Goal: Find specific page/section: Find specific page/section

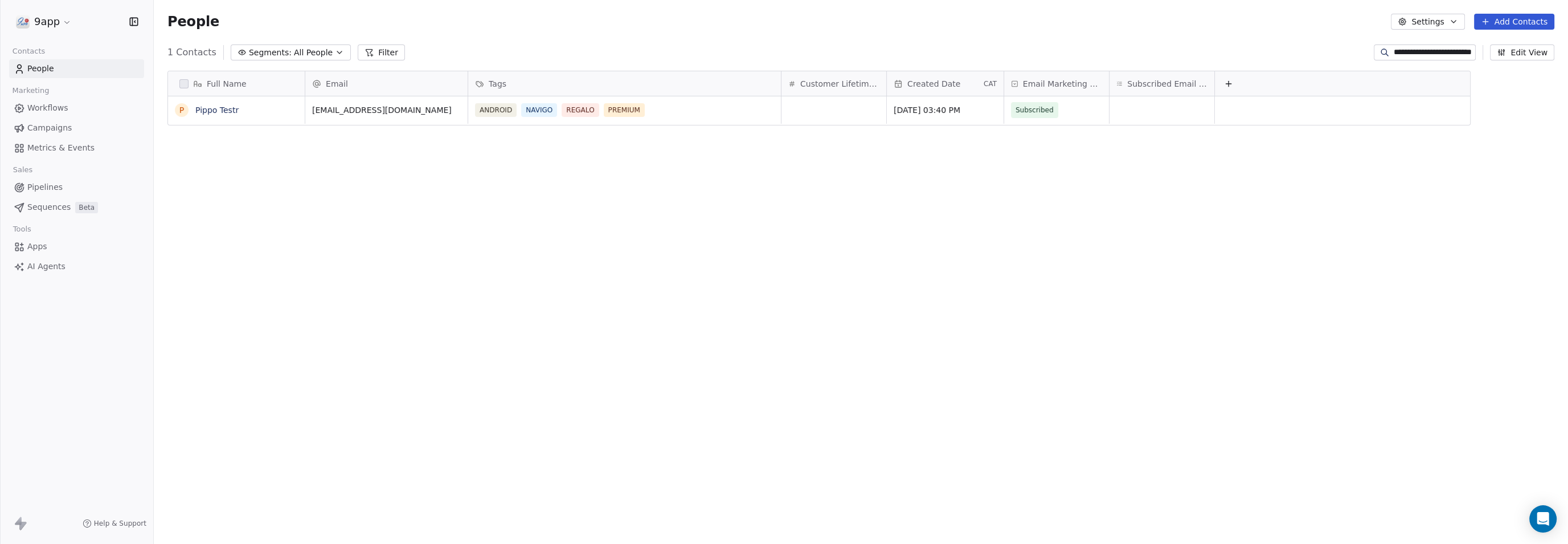
scroll to position [468, 1403]
click at [1471, 52] on input "**********" at bounding box center [1433, 52] width 80 height 11
click at [49, 114] on link "Workflows" at bounding box center [77, 108] width 135 height 19
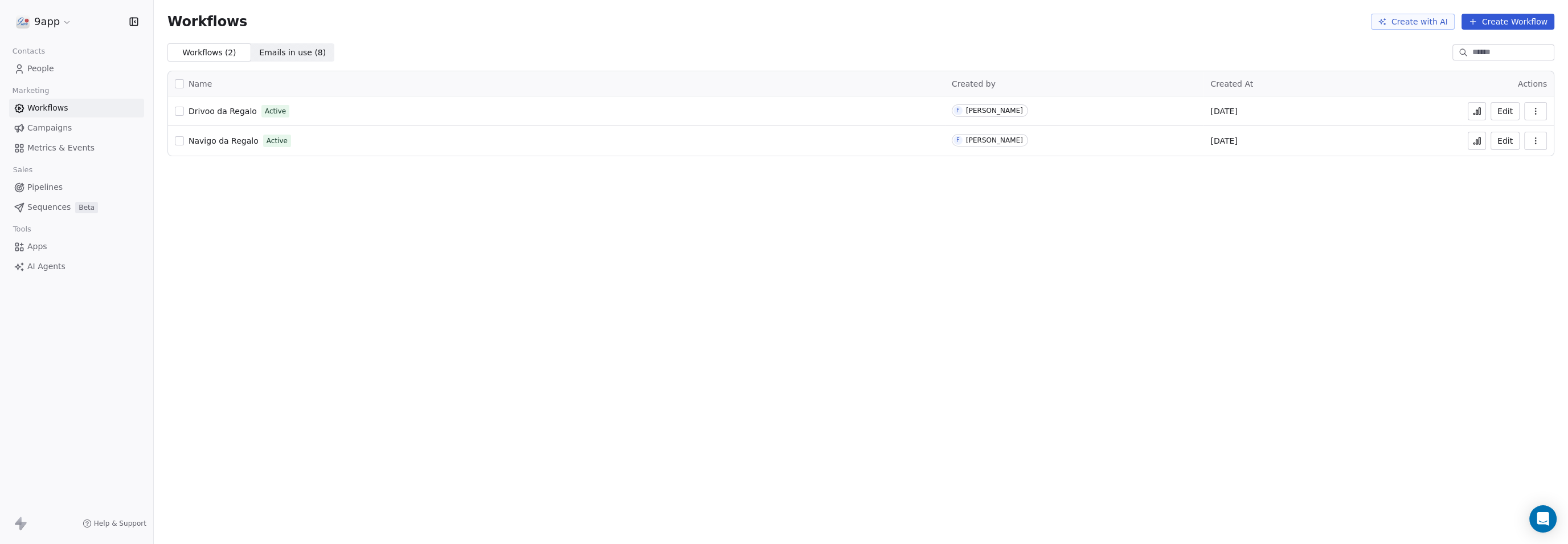
click at [51, 65] on span "People" at bounding box center [40, 68] width 27 height 12
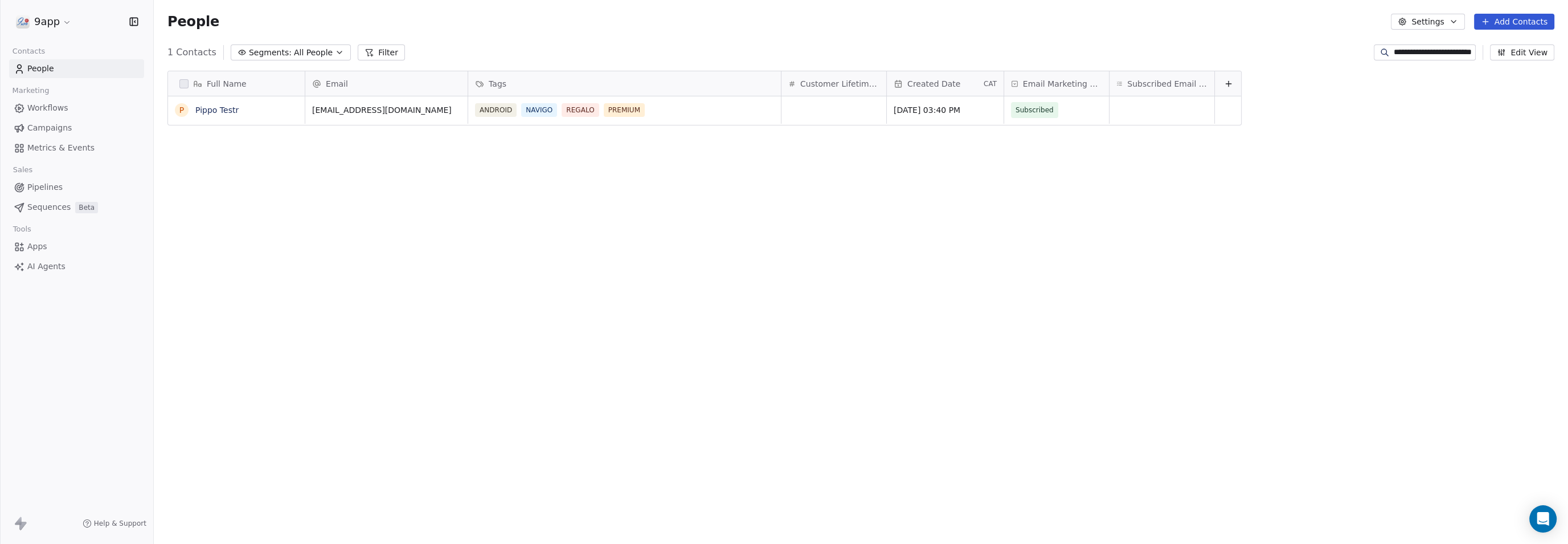
scroll to position [468, 1403]
click at [1417, 52] on input "**********" at bounding box center [1433, 52] width 80 height 11
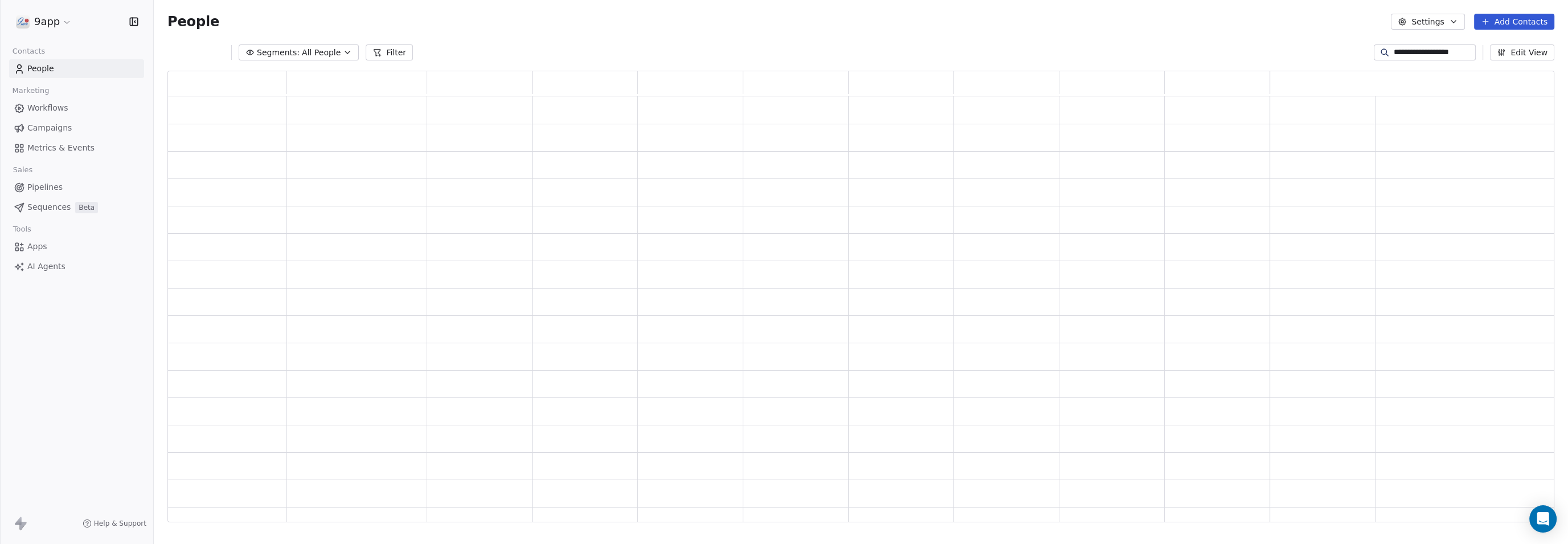
scroll to position [441, 1376]
type input "*"
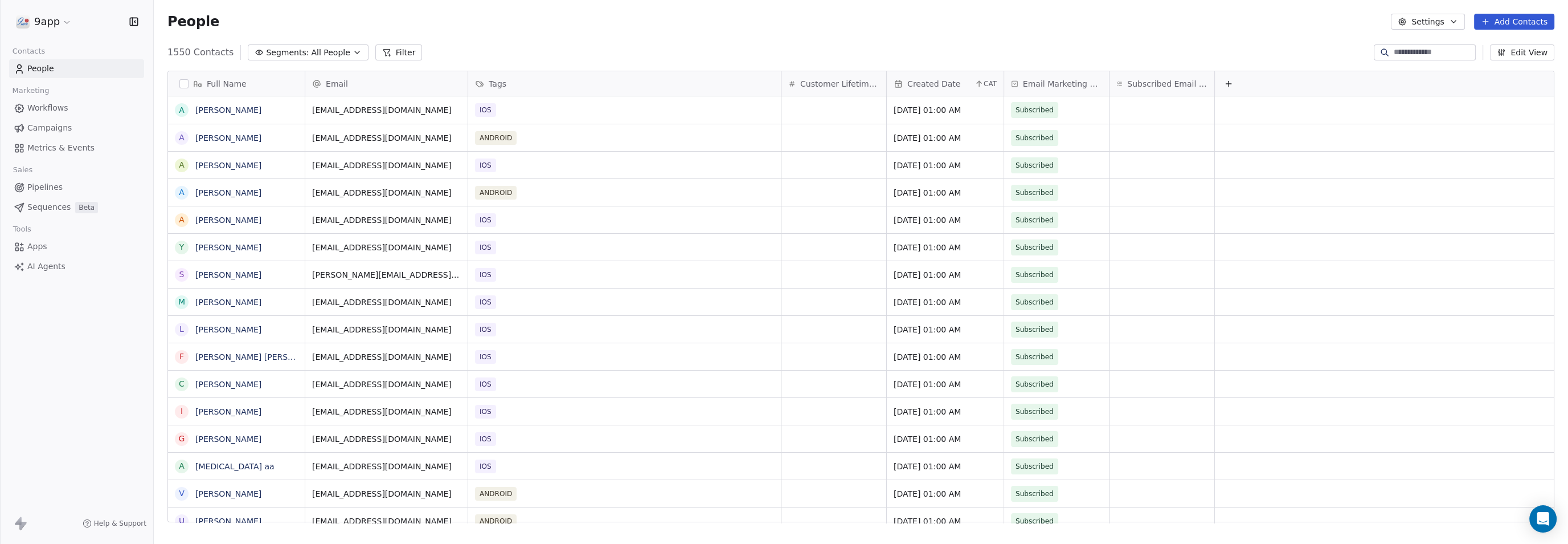
scroll to position [468, 1403]
click at [383, 57] on button "Filter" at bounding box center [399, 52] width 47 height 16
click at [79, 51] on button "Add Filter" at bounding box center [77, 47] width 140 height 21
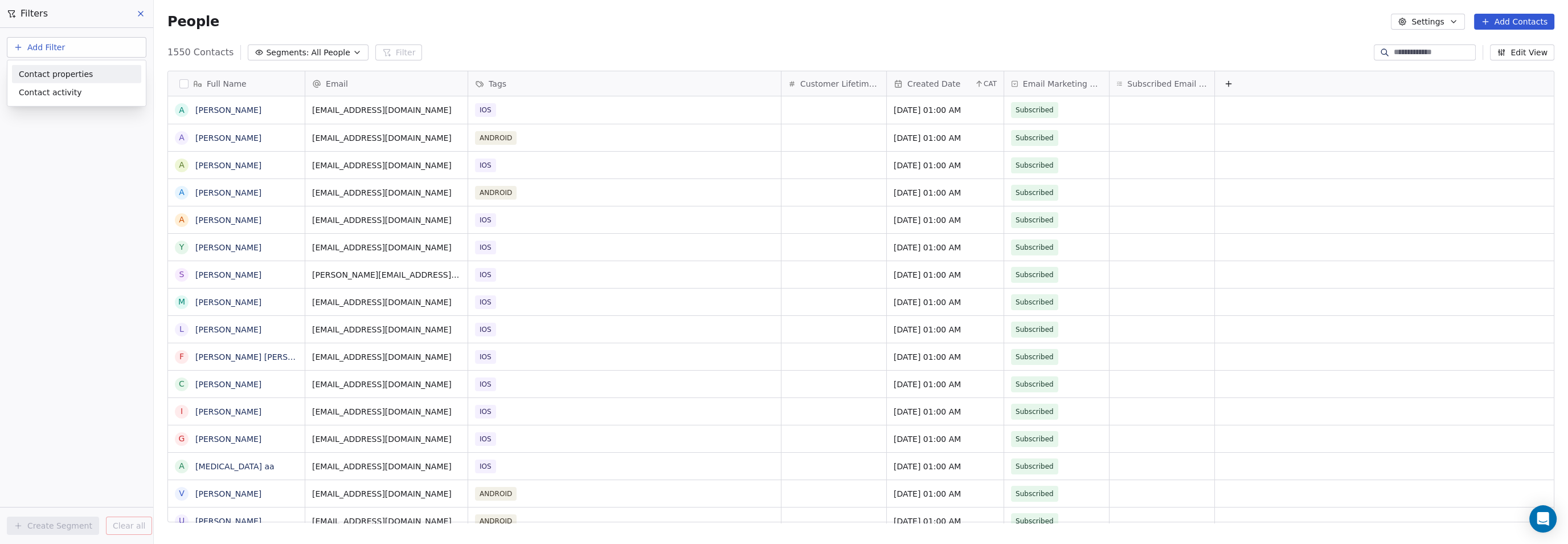
click at [74, 73] on span "Contact properties" at bounding box center [55, 74] width 74 height 12
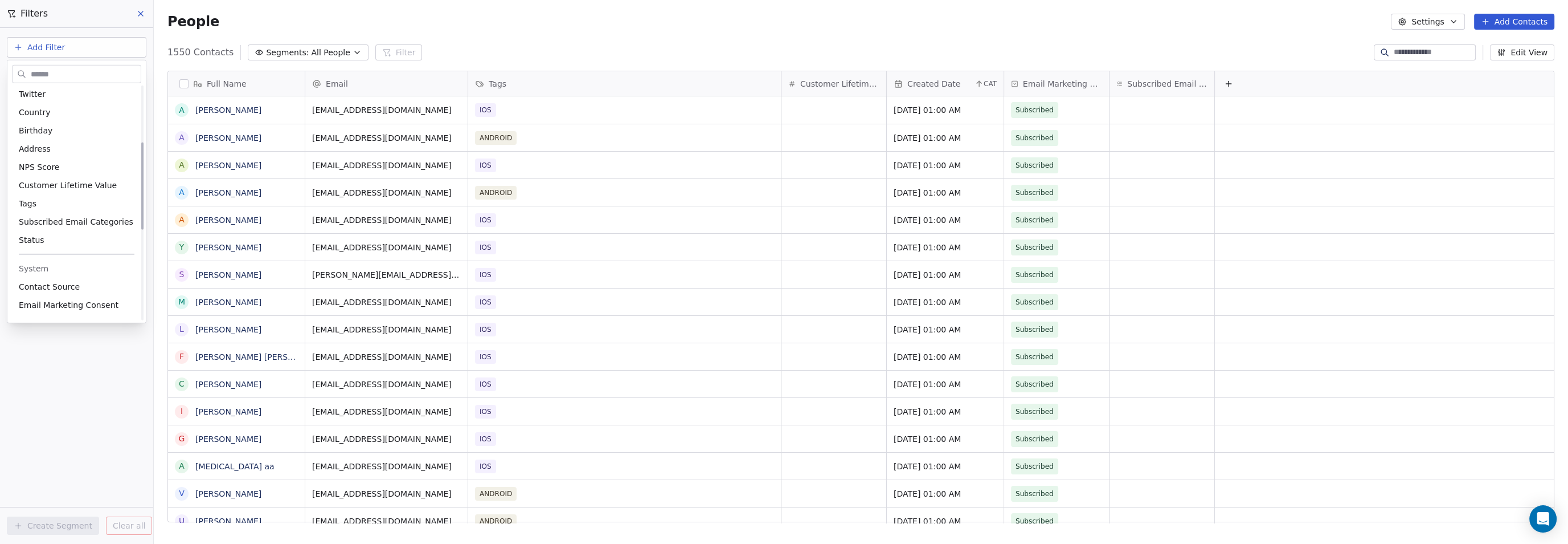
scroll to position [148, 0]
click at [62, 196] on div "Tags" at bounding box center [77, 204] width 130 height 18
click at [52, 266] on div "Where property Tags Includes Select Tags Add filter to this group Add another f…" at bounding box center [77, 286] width 153 height 516
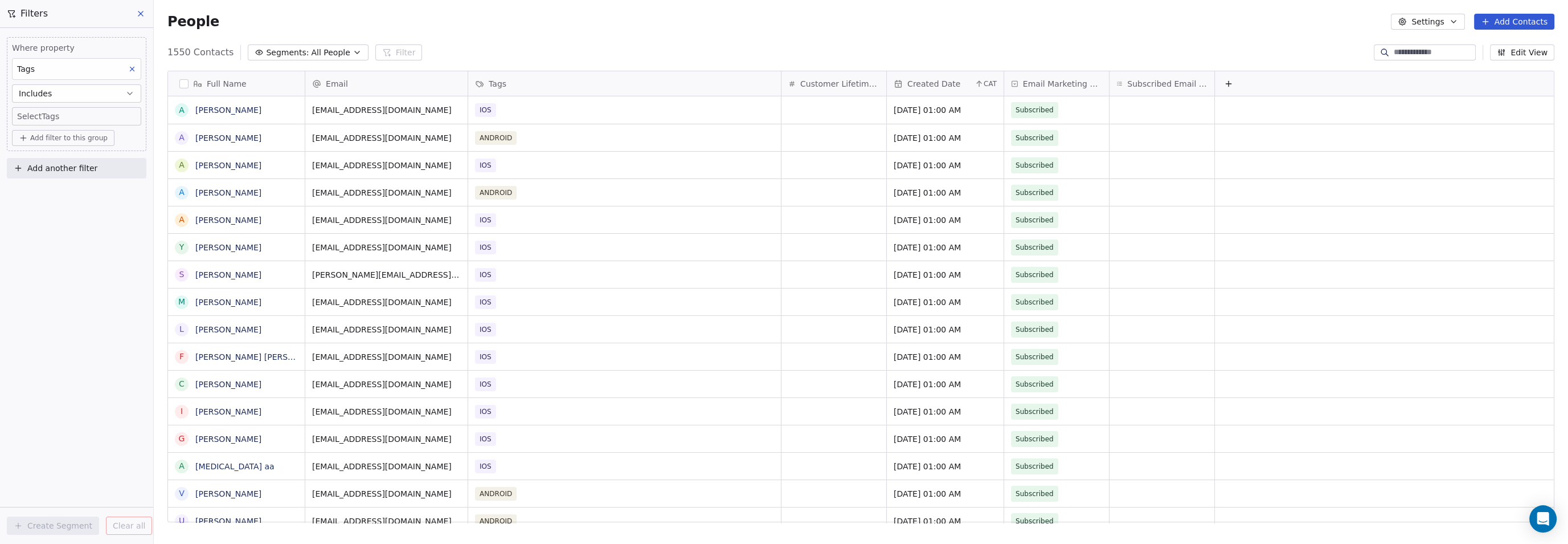
click at [64, 112] on body "9app Contacts People Marketing Workflows Campaigns Metrics & Events Sales Pipel…" at bounding box center [784, 272] width 1568 height 544
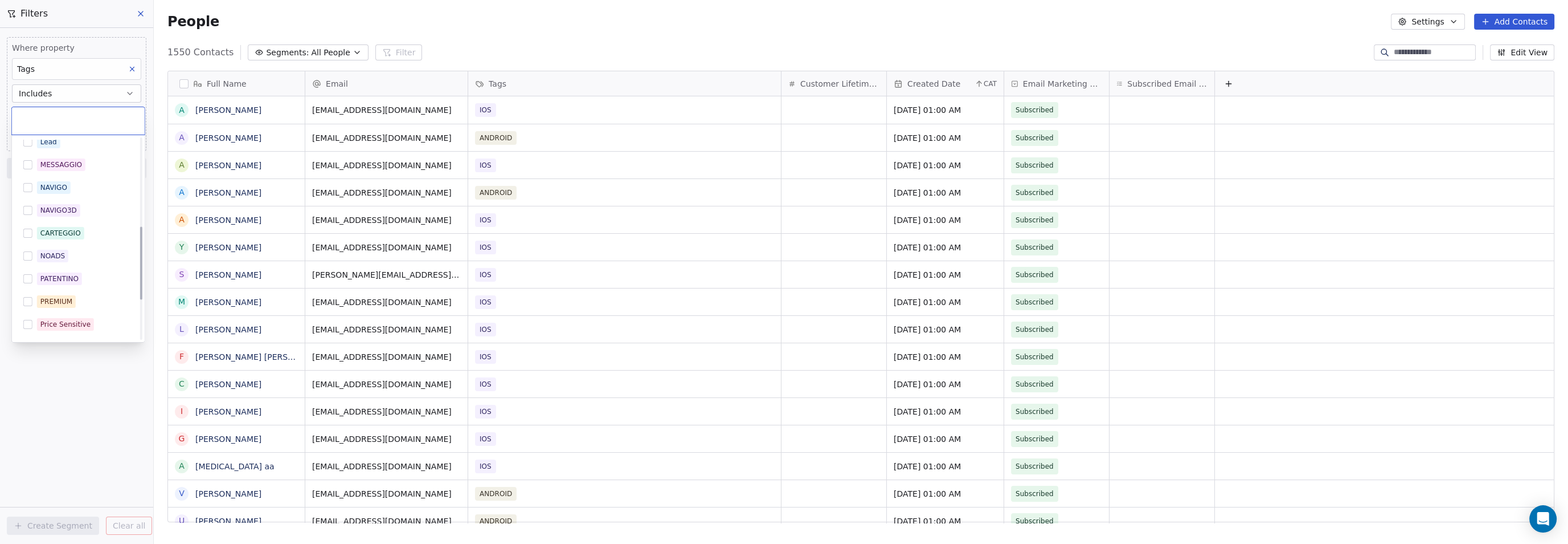
scroll to position [244, 0]
click at [64, 288] on span "PREMIUM" at bounding box center [57, 294] width 39 height 12
click at [39, 474] on html "9app Contacts People Marketing Workflows Campaigns Metrics & Events Sales Pipel…" at bounding box center [784, 272] width 1568 height 544
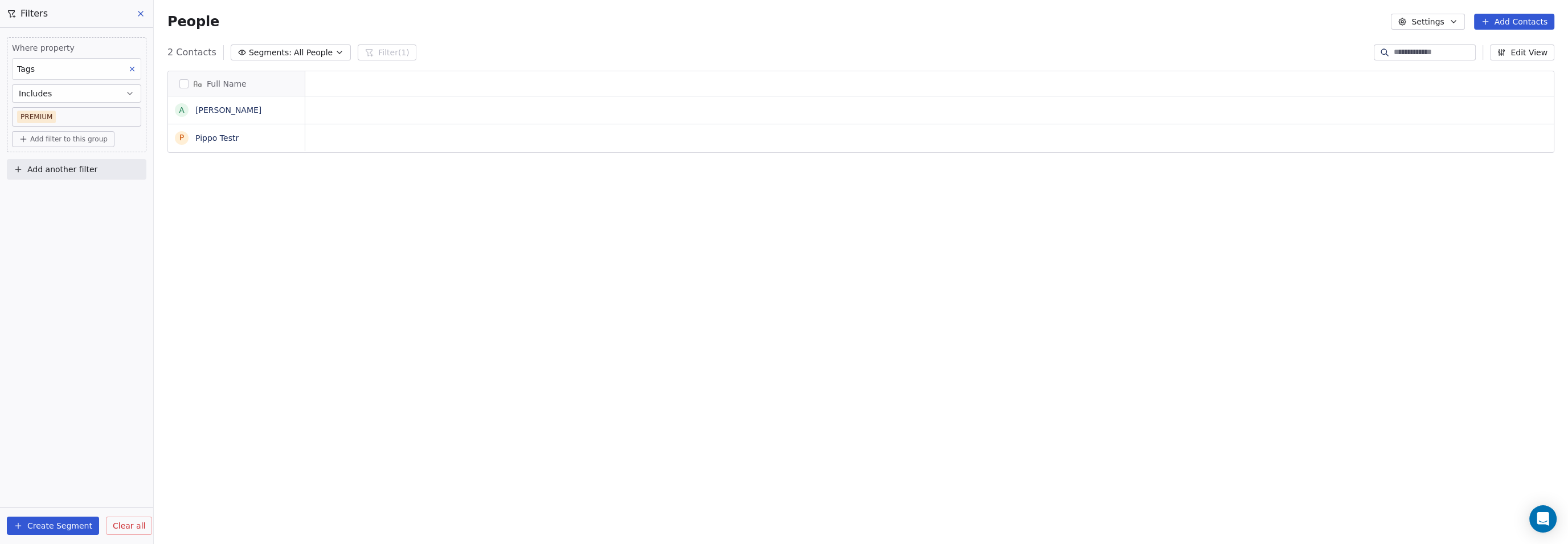
scroll to position [11, 11]
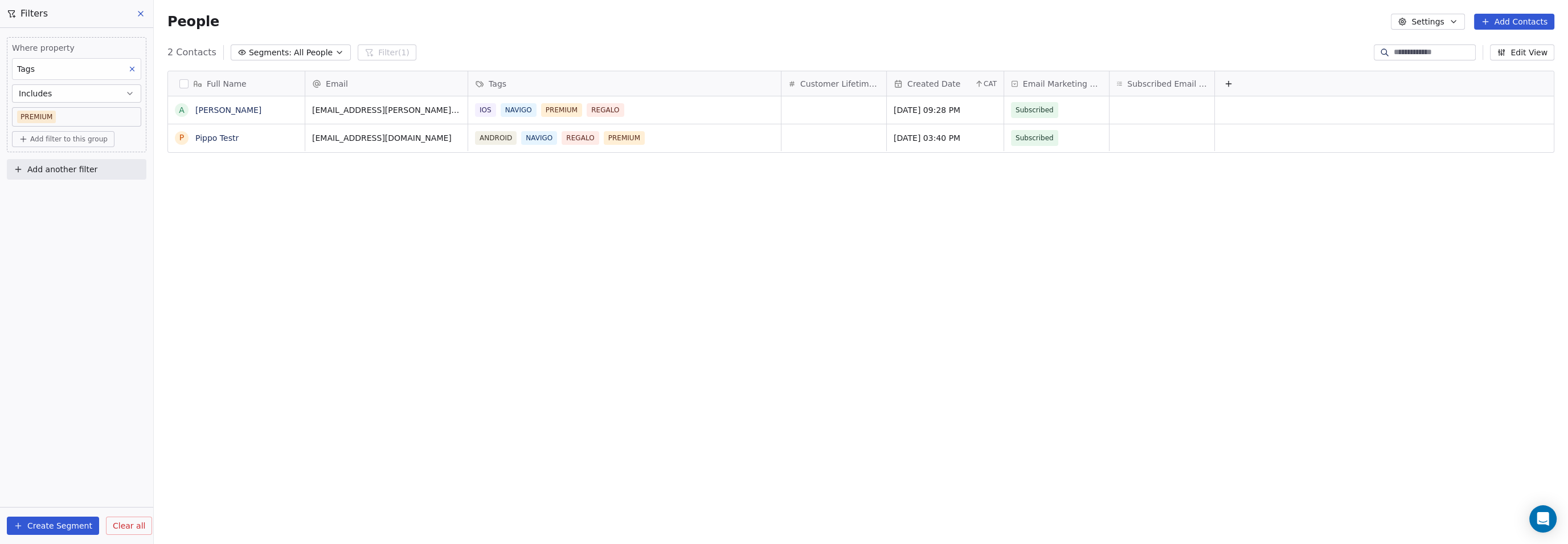
click at [817, 339] on div "Full Name A [PERSON_NAME] P Pippo Testr Email Tags Customer Lifetime Value Crea…" at bounding box center [861, 301] width 1414 height 479
